Goal: Task Accomplishment & Management: Complete application form

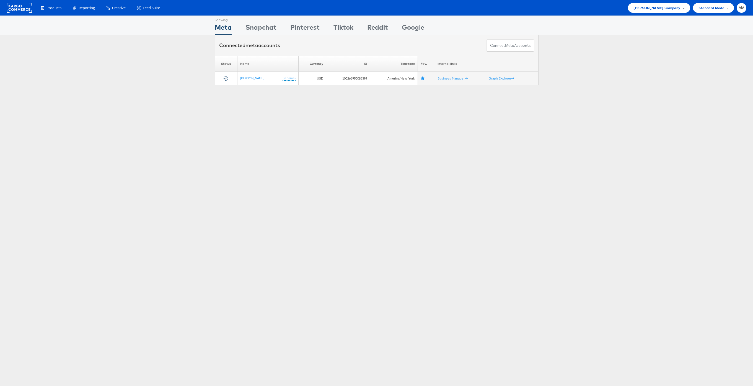
click at [653, 7] on span "Steve Madden Company" at bounding box center [656, 8] width 47 height 6
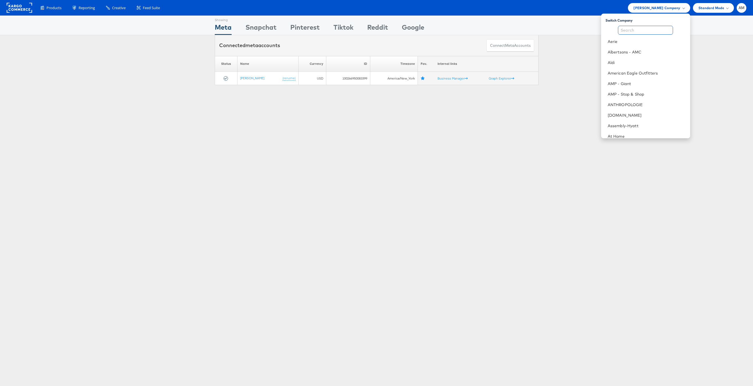
click at [637, 32] on input "text" at bounding box center [645, 30] width 55 height 9
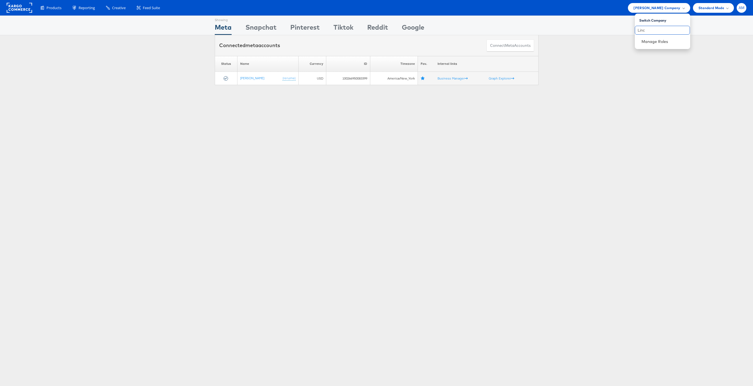
type input "Linc"
click at [743, 8] on span "AM" at bounding box center [742, 8] width 6 height 4
click at [710, 52] on link "Internal Dashboard" at bounding box center [718, 53] width 47 height 6
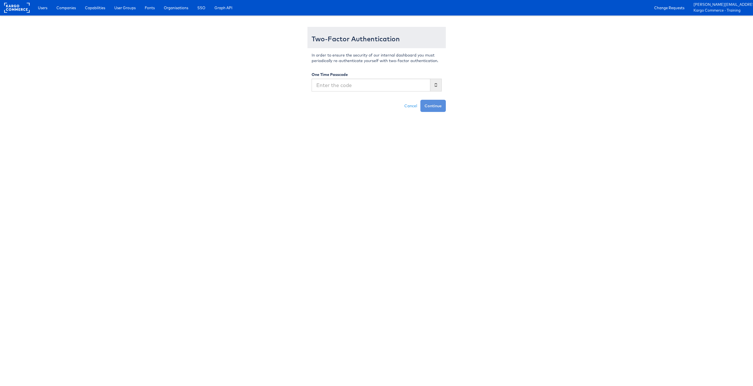
click at [329, 87] on input "text" at bounding box center [371, 85] width 119 height 13
type input "568642"
click at [420, 100] on button "Continue" at bounding box center [432, 106] width 25 height 12
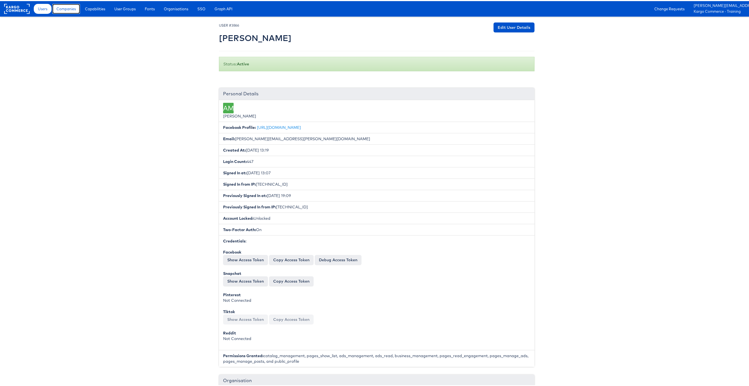
click at [69, 9] on span "Companies" at bounding box center [65, 8] width 19 height 6
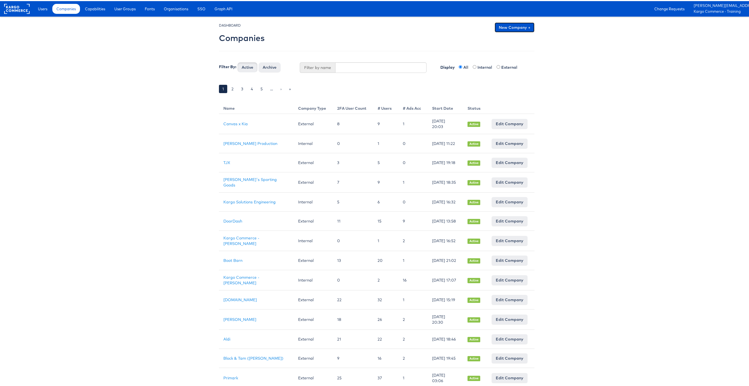
click at [506, 23] on link "New Company +" at bounding box center [515, 26] width 40 height 10
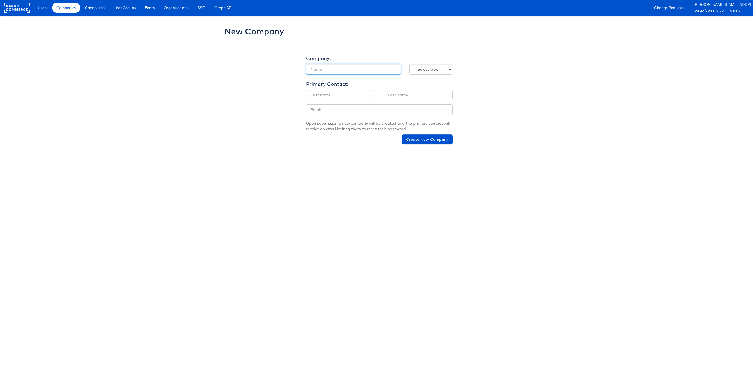
click at [338, 73] on input "text" at bounding box center [353, 69] width 95 height 11
type input "Lincoln"
click at [411, 68] on select "- Select type - Internal External" at bounding box center [430, 69] width 43 height 11
select select "EXTERNAL"
click at [409, 64] on select "- Select type - Internal External" at bounding box center [430, 69] width 43 height 11
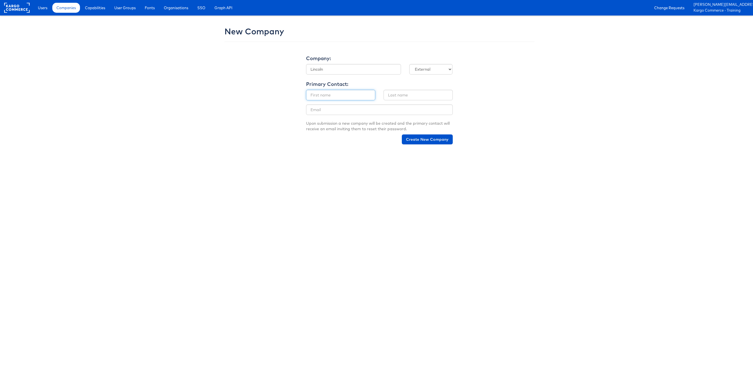
click at [321, 95] on input "text" at bounding box center [340, 95] width 69 height 11
type input "Adam"
type input "McGilvray"
type input "[PERSON_NAME][EMAIL_ADDRESS][PERSON_NAME][DOMAIN_NAME]"
click at [424, 140] on button "Create New Company" at bounding box center [427, 139] width 51 height 10
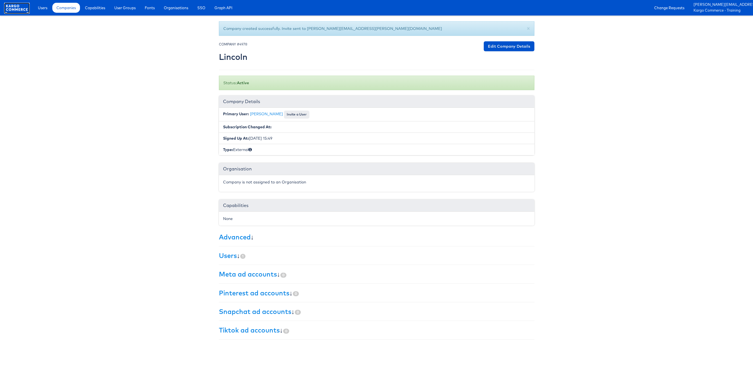
click at [11, 8] on rect at bounding box center [16, 8] width 25 height 10
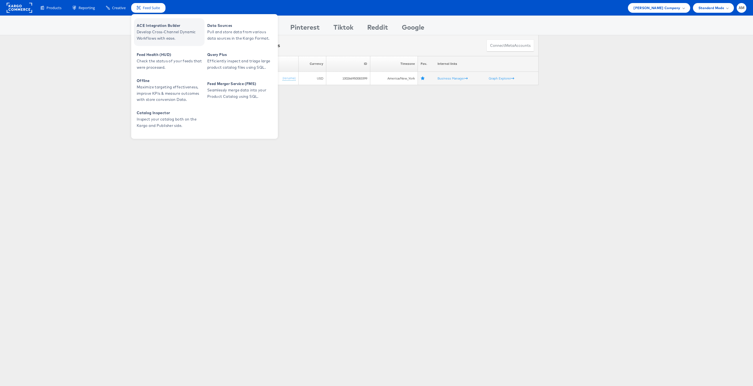
click at [155, 33] on span "Develop Cross-Channel Dynamic Workflows with ease." at bounding box center [170, 35] width 66 height 13
